Goal: Transaction & Acquisition: Purchase product/service

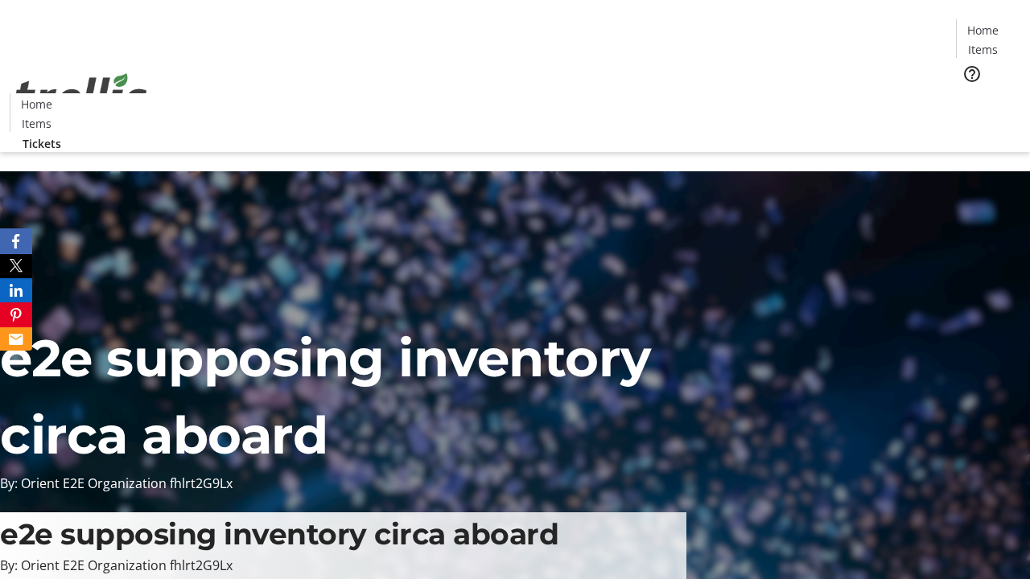
click at [969, 93] on span "Tickets" at bounding box center [988, 101] width 39 height 17
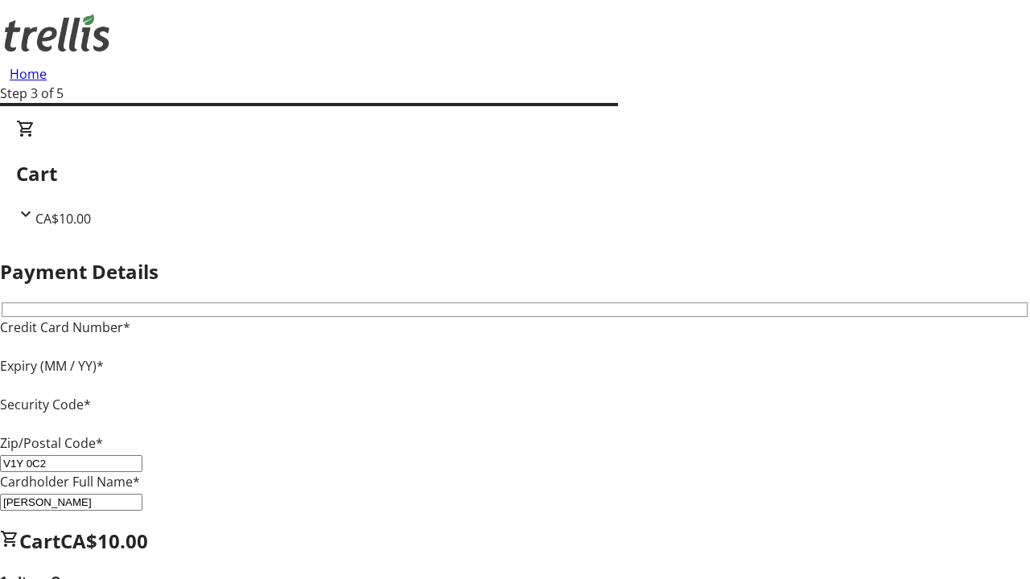
type input "V1Y 0C2"
